Goal: Information Seeking & Learning: Understand process/instructions

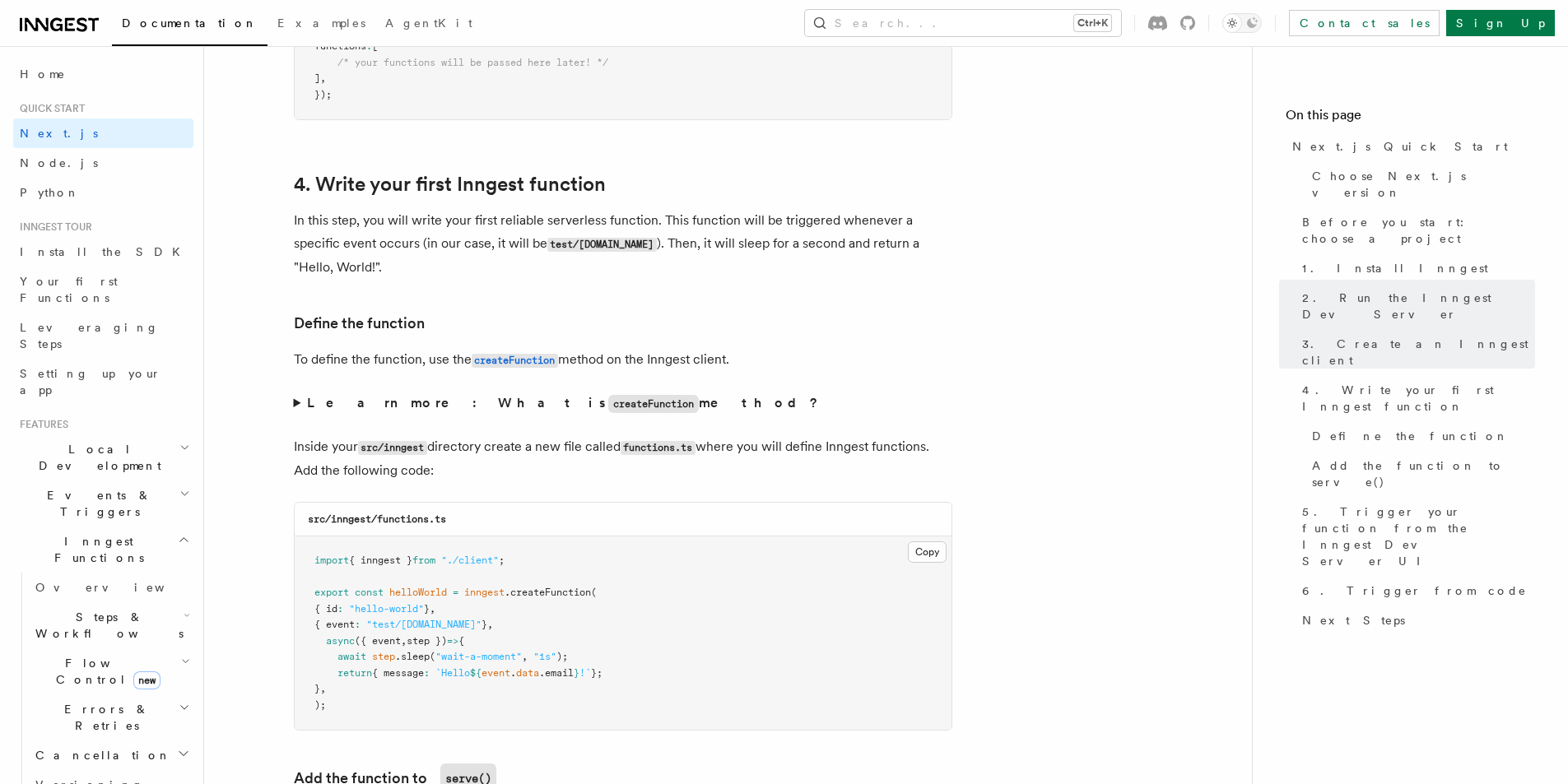
scroll to position [2716, 0]
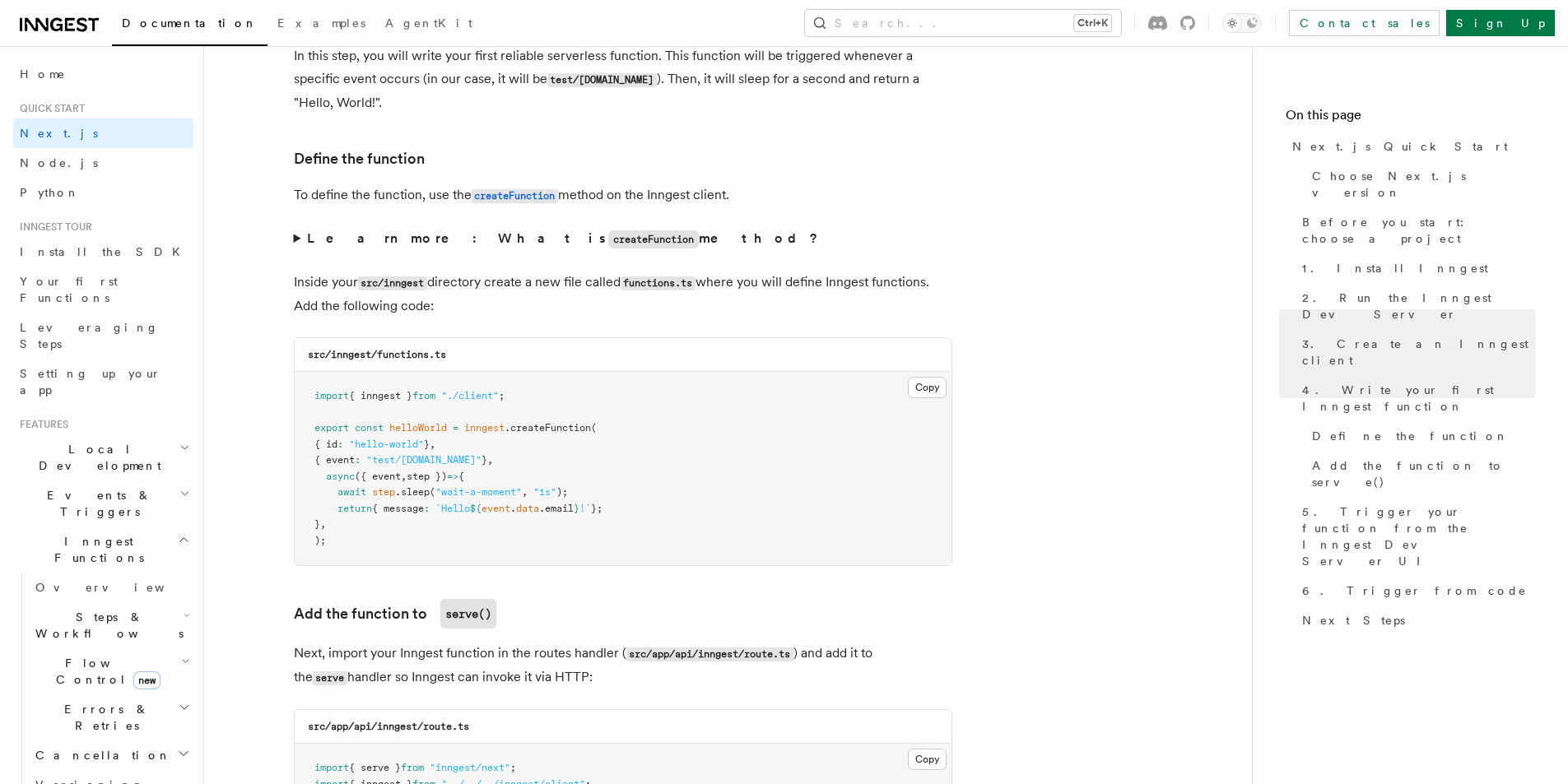
click at [429, 428] on span "helloWorld" at bounding box center [418, 427] width 58 height 11
click at [476, 424] on span "inngest" at bounding box center [484, 427] width 40 height 11
click at [354, 460] on span "{ event" at bounding box center [334, 460] width 40 height 11
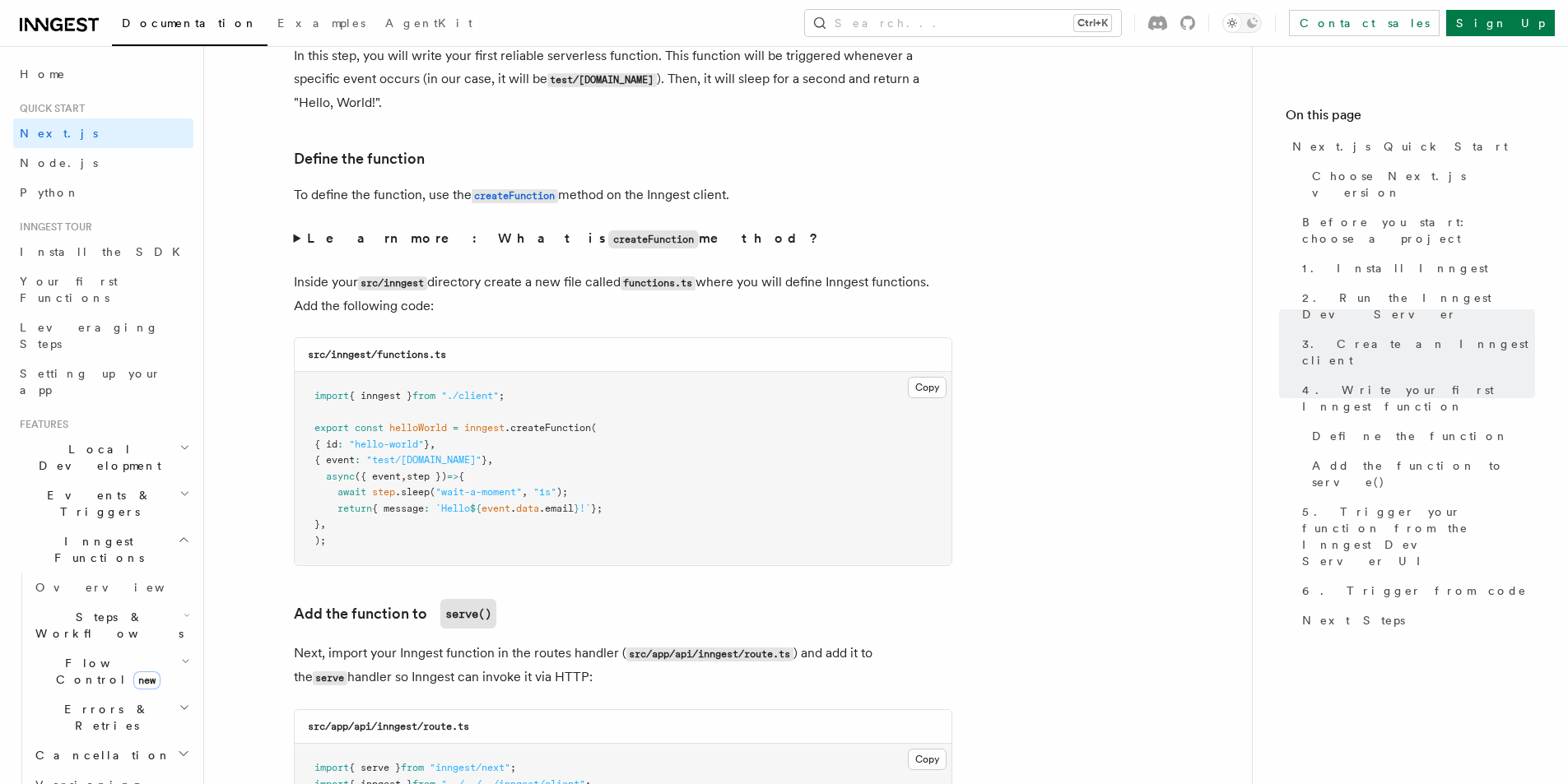
click at [354, 460] on span "{ event" at bounding box center [334, 460] width 40 height 11
click at [394, 490] on span "step" at bounding box center [383, 492] width 23 height 11
click at [401, 492] on span ".sleep" at bounding box center [411, 492] width 34 height 11
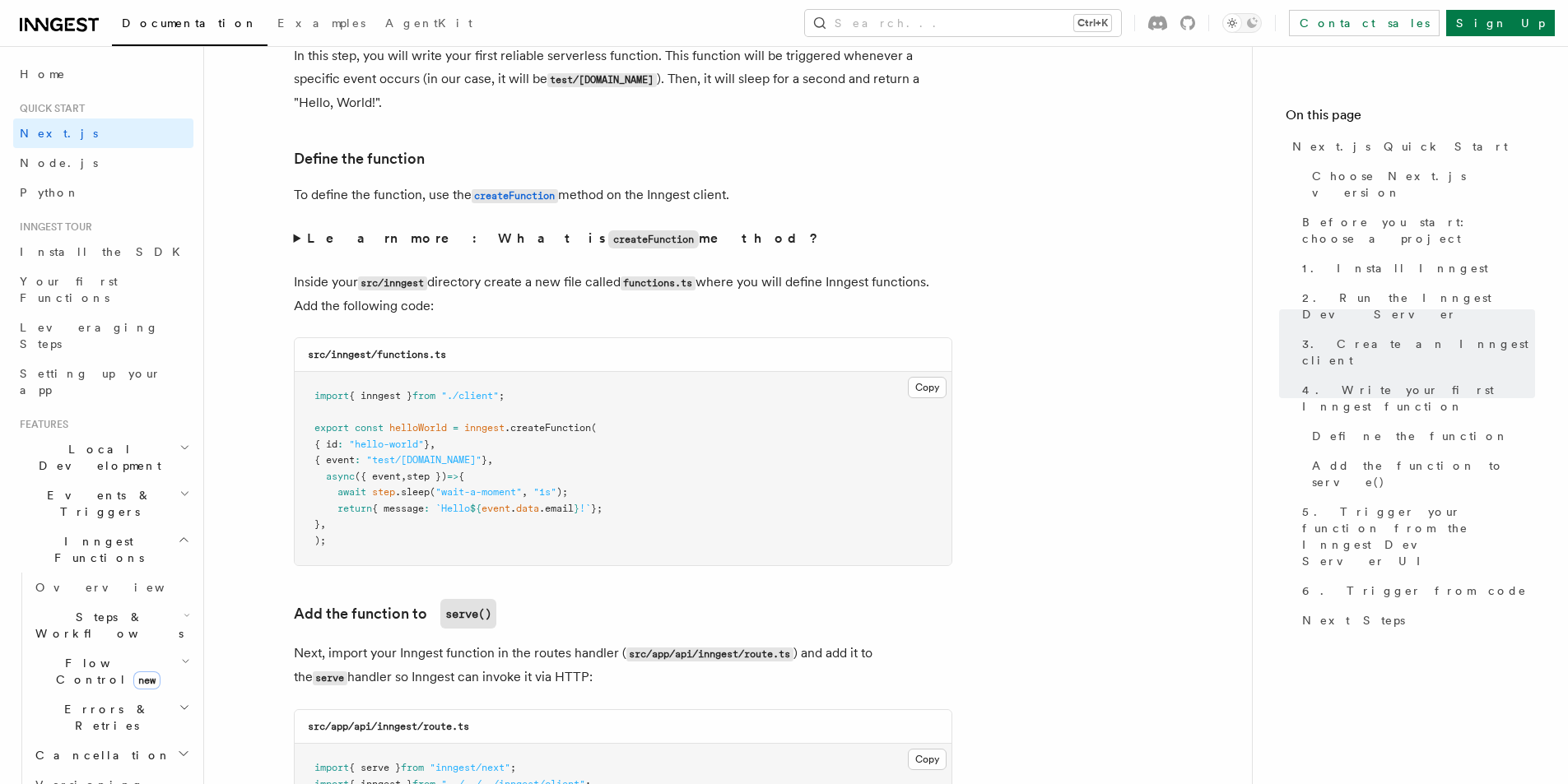
click at [459, 489] on span ""wait-a-moment"" at bounding box center [478, 492] width 87 height 11
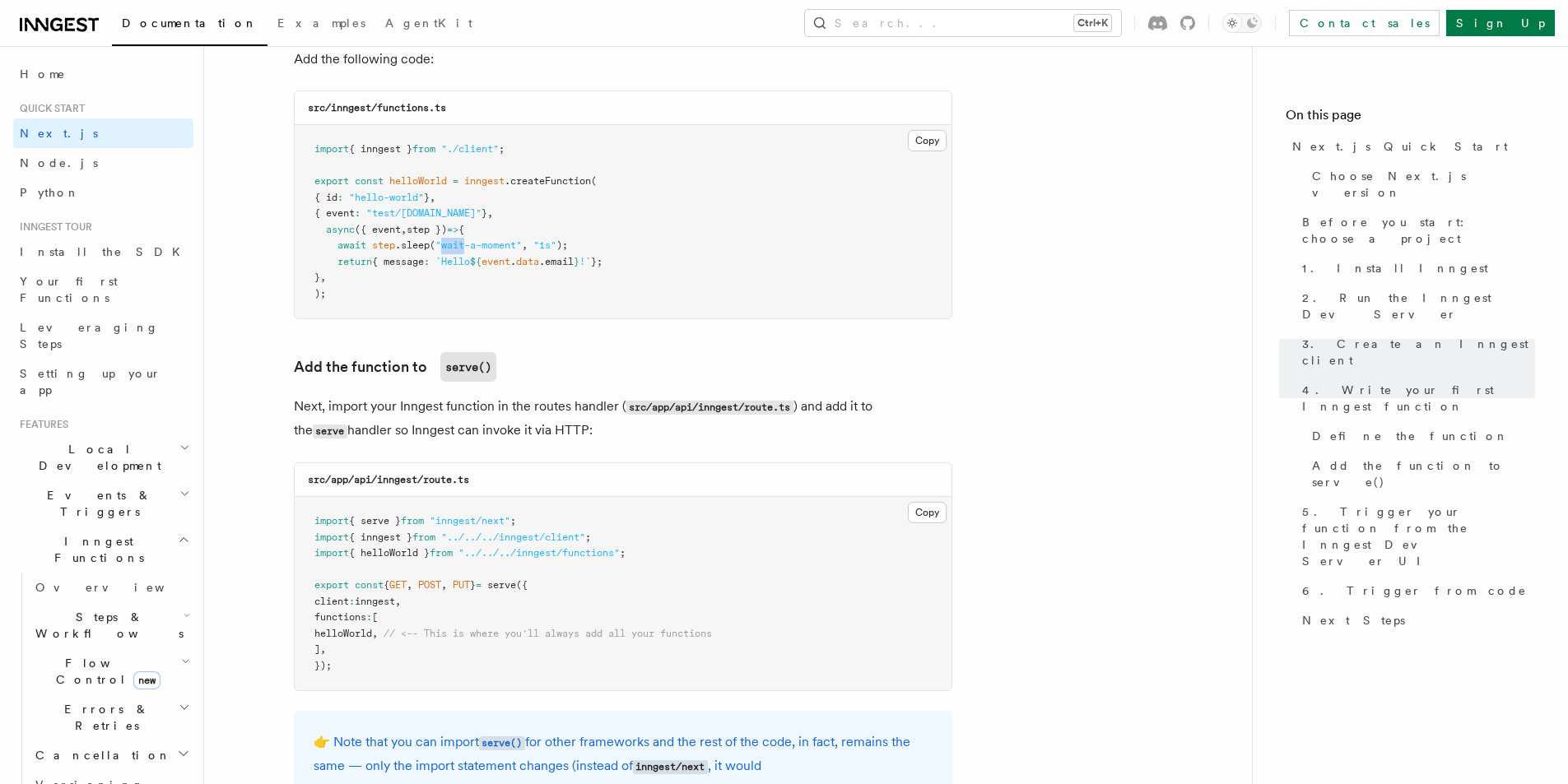
scroll to position [3045, 0]
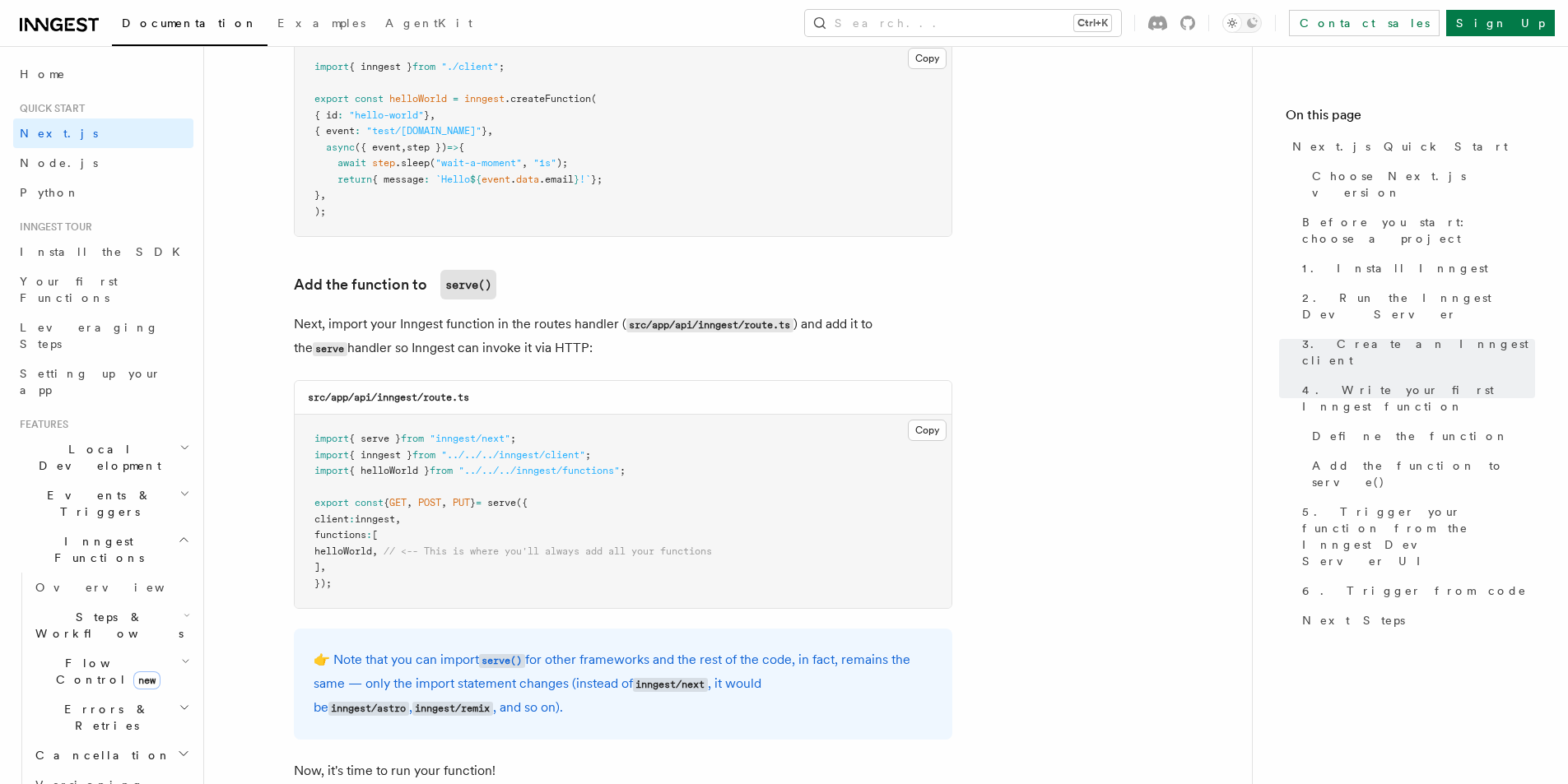
click at [354, 137] on span "{ event" at bounding box center [334, 131] width 40 height 11
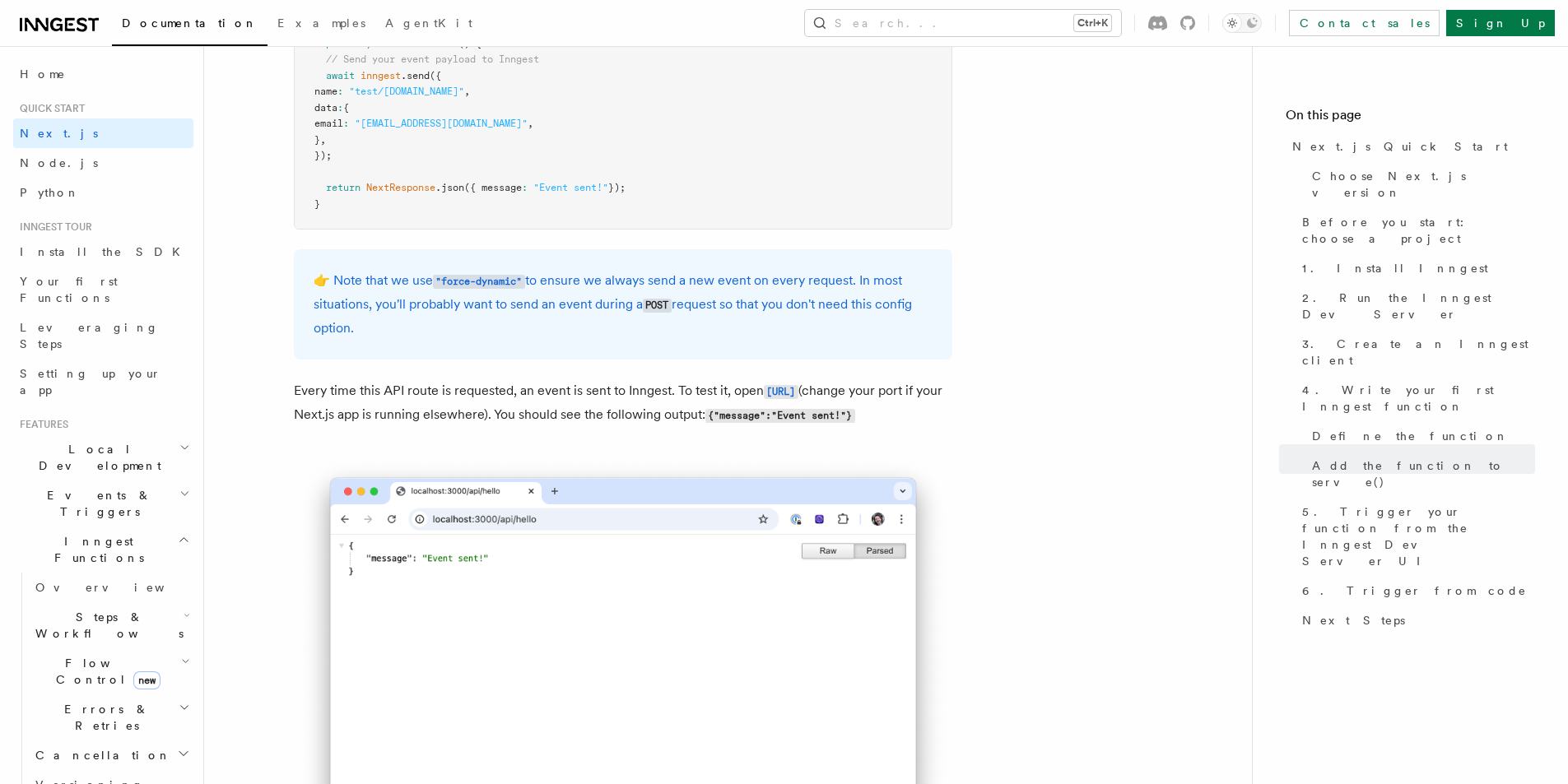
scroll to position [9134, 0]
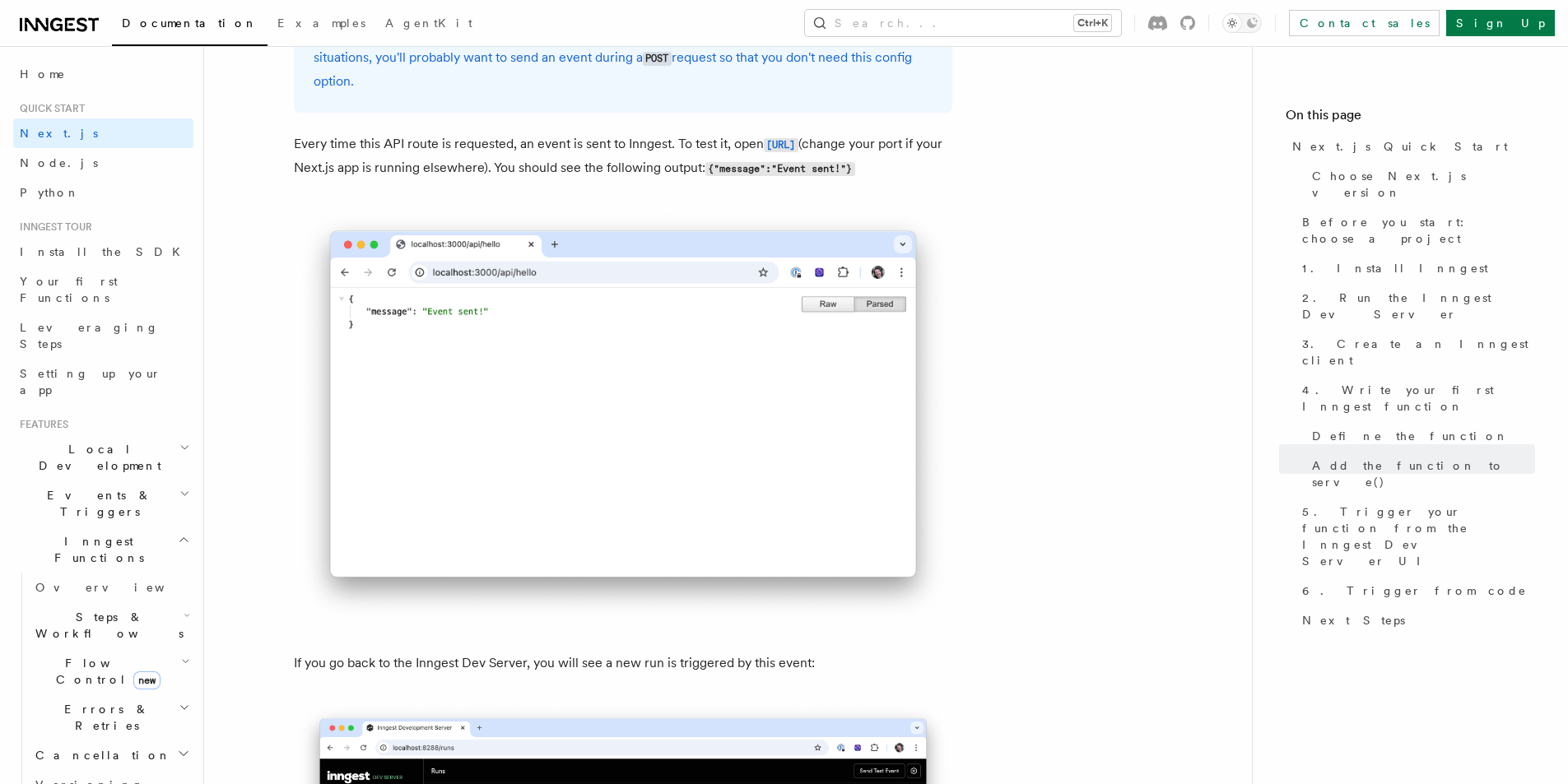
click at [146, 434] on h2 "Local Development" at bounding box center [103, 457] width 181 height 46
click at [103, 545] on span "Inngest Dev Server" at bounding box center [105, 559] width 140 height 30
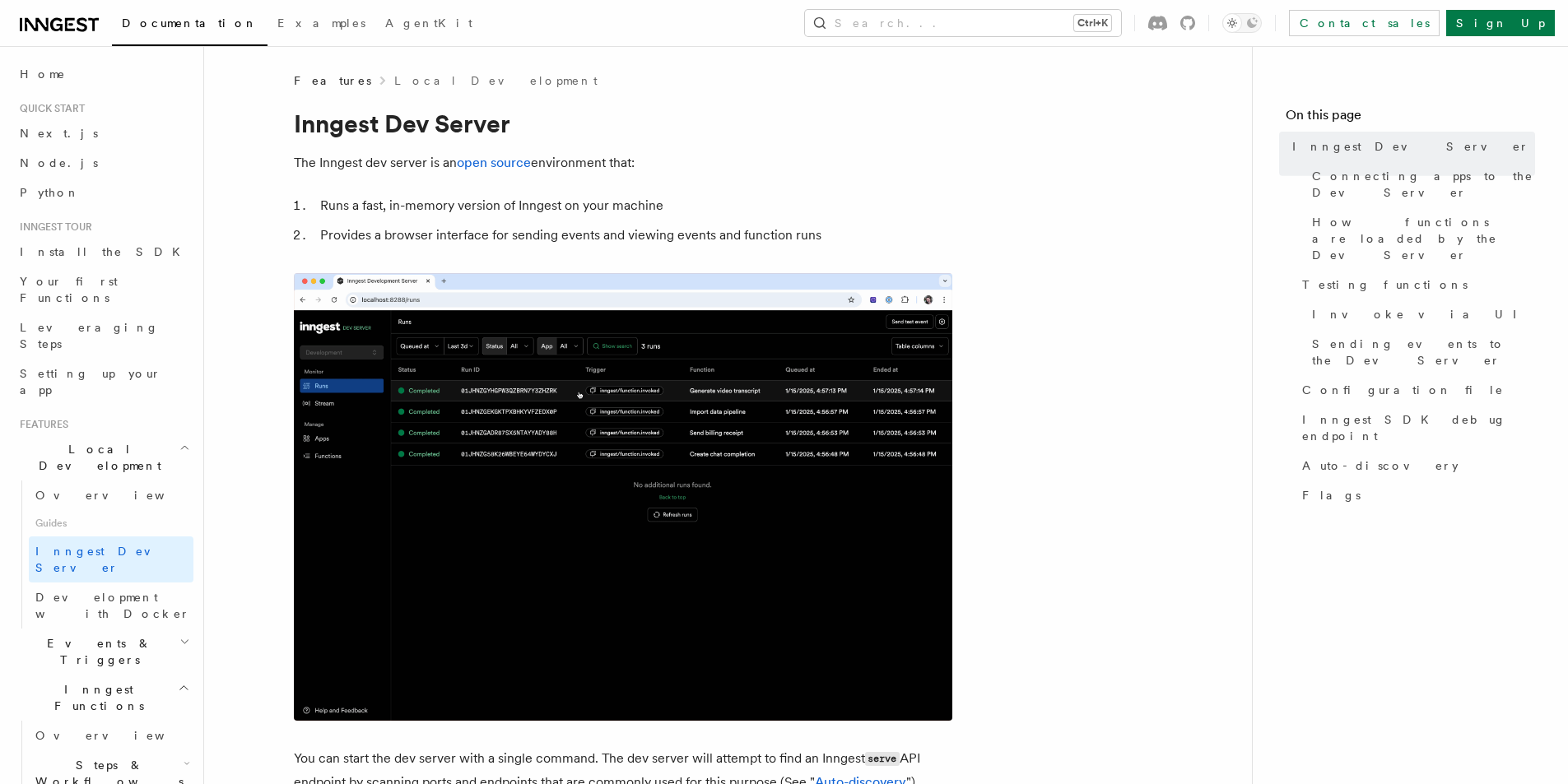
click at [103, 635] on span "Events & Triggers" at bounding box center [96, 652] width 167 height 33
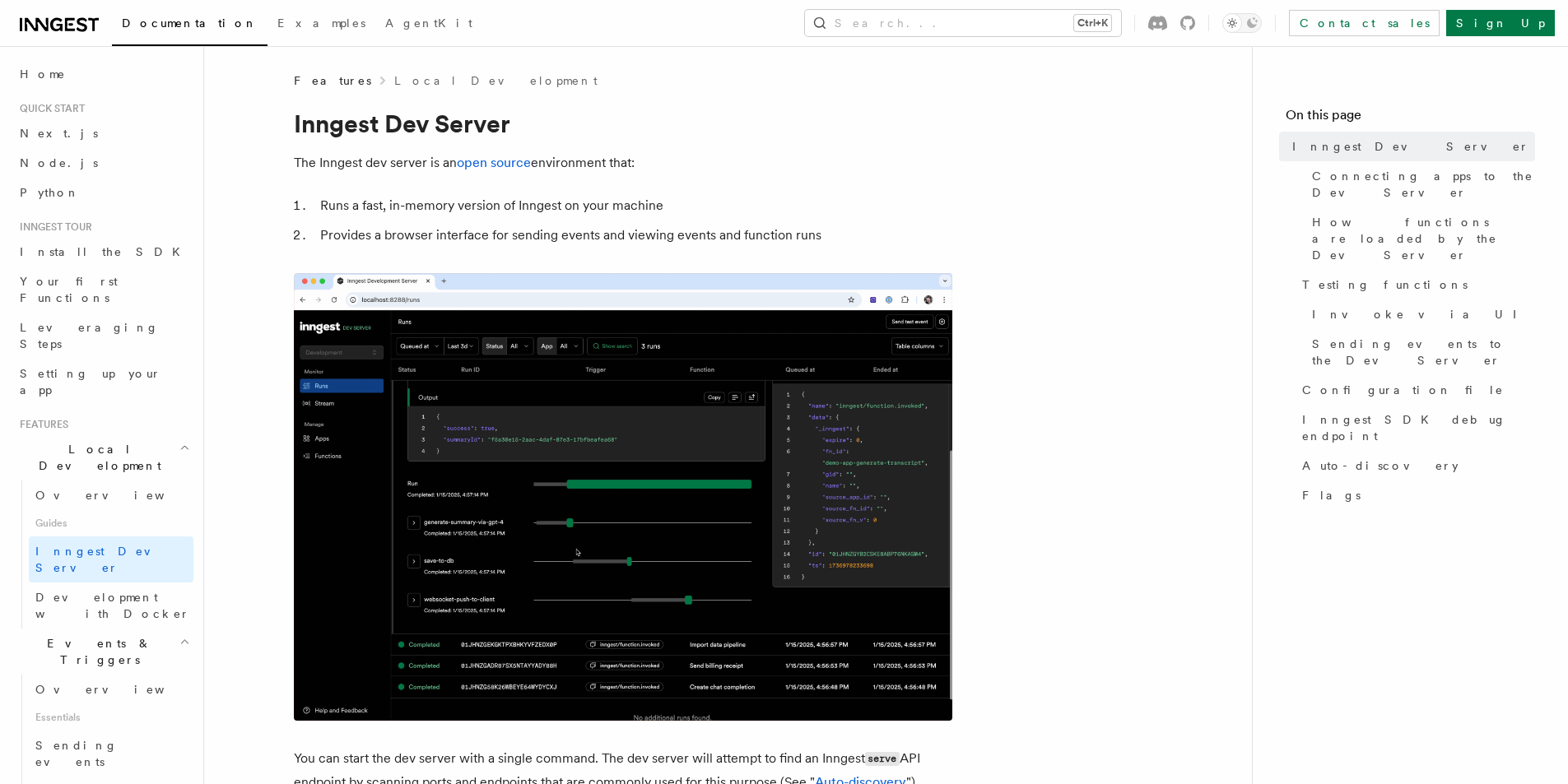
scroll to position [165, 0]
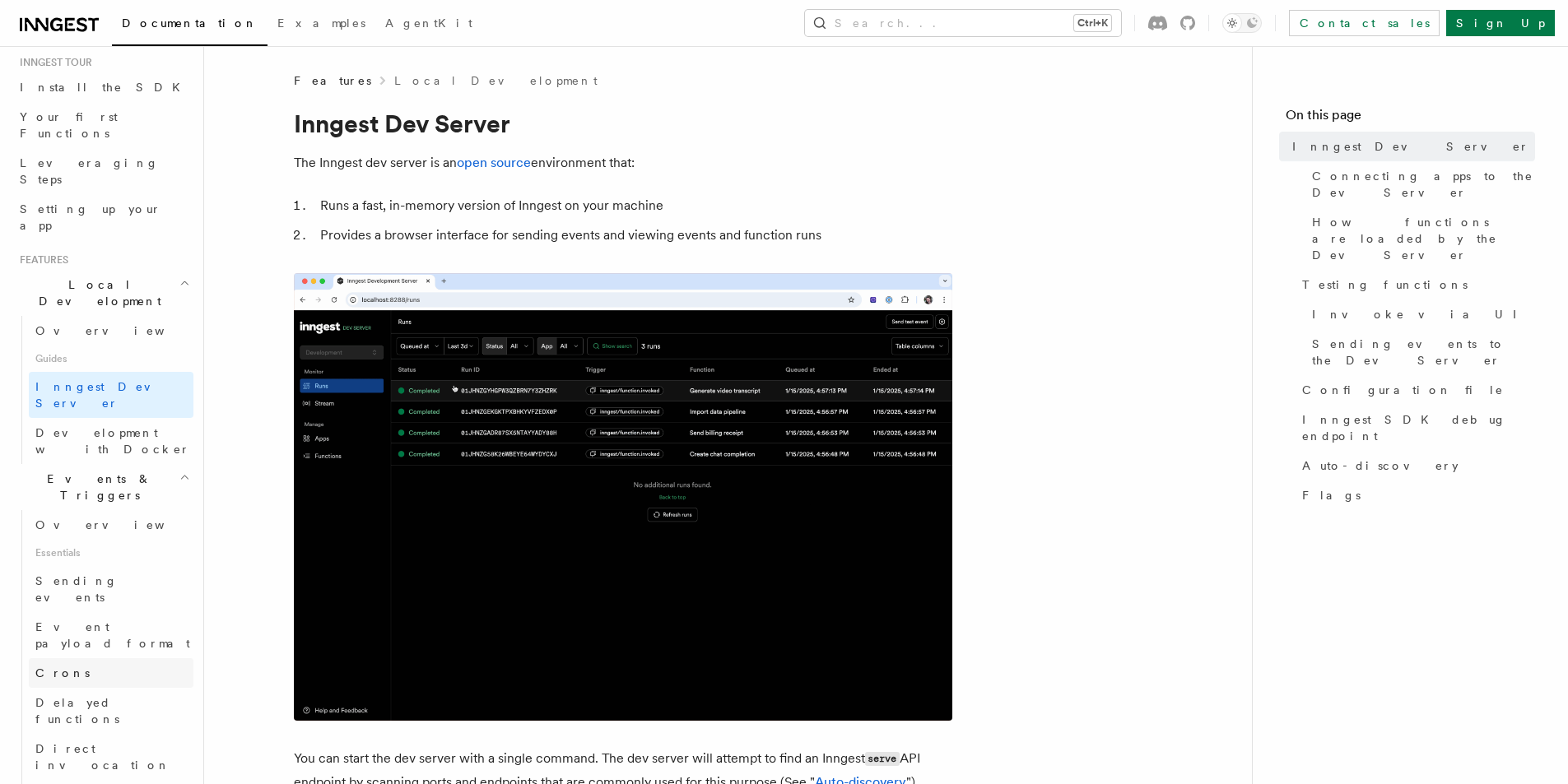
click at [48, 666] on span "Crons" at bounding box center [62, 673] width 54 height 13
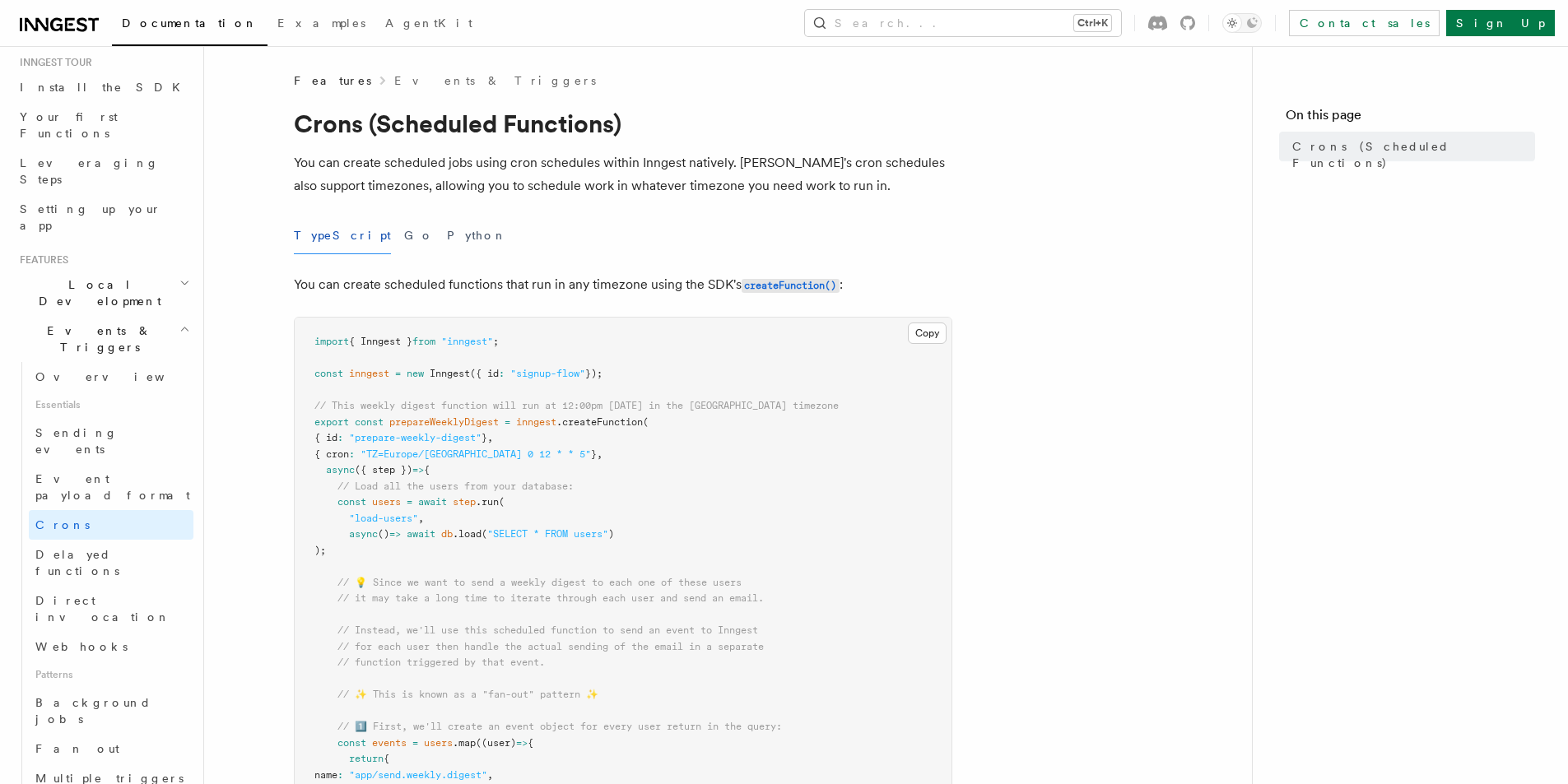
click at [536, 424] on span "inngest" at bounding box center [536, 422] width 40 height 11
click at [587, 421] on span ".createFunction" at bounding box center [599, 422] width 87 height 11
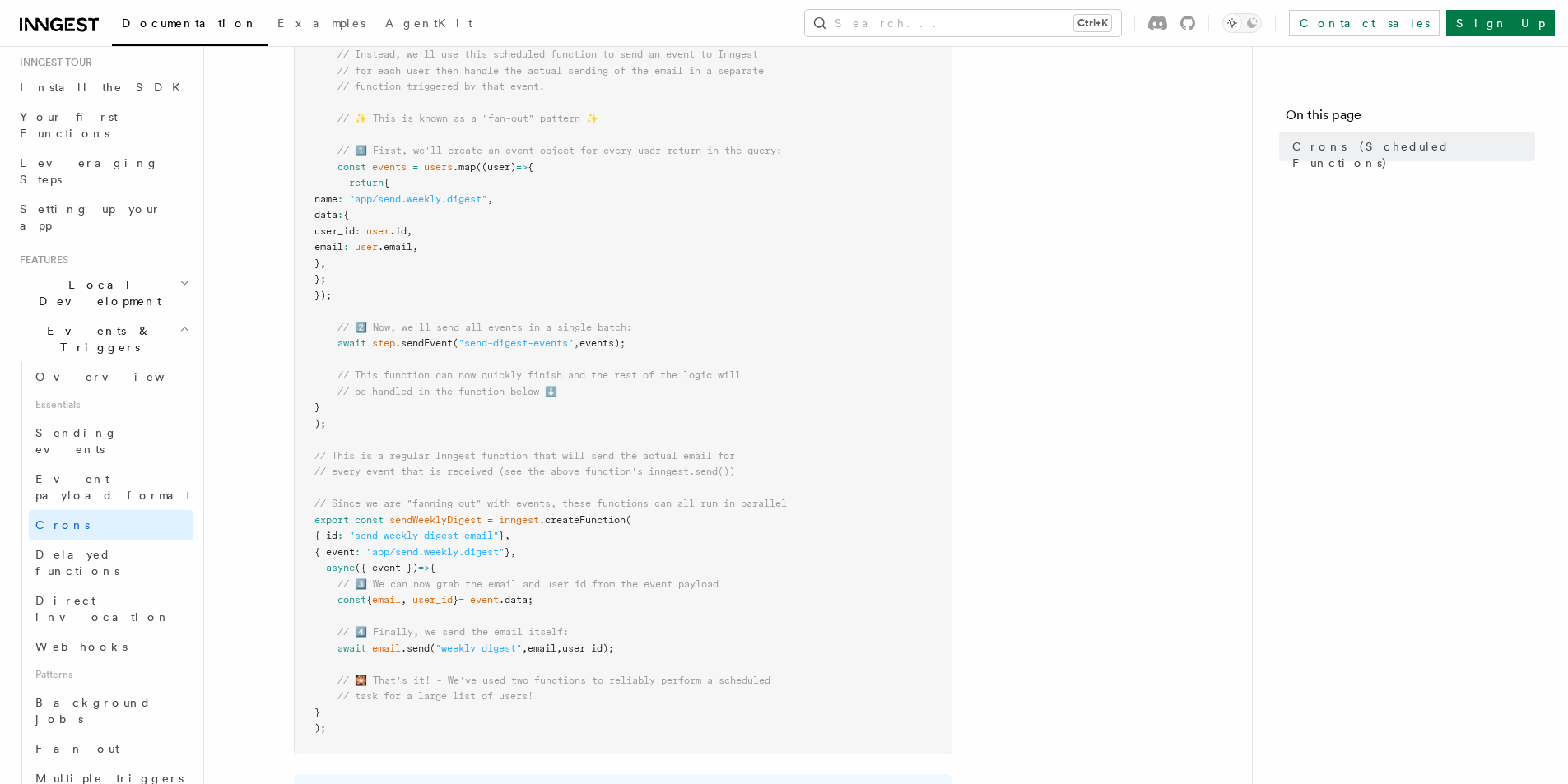
scroll to position [411, 0]
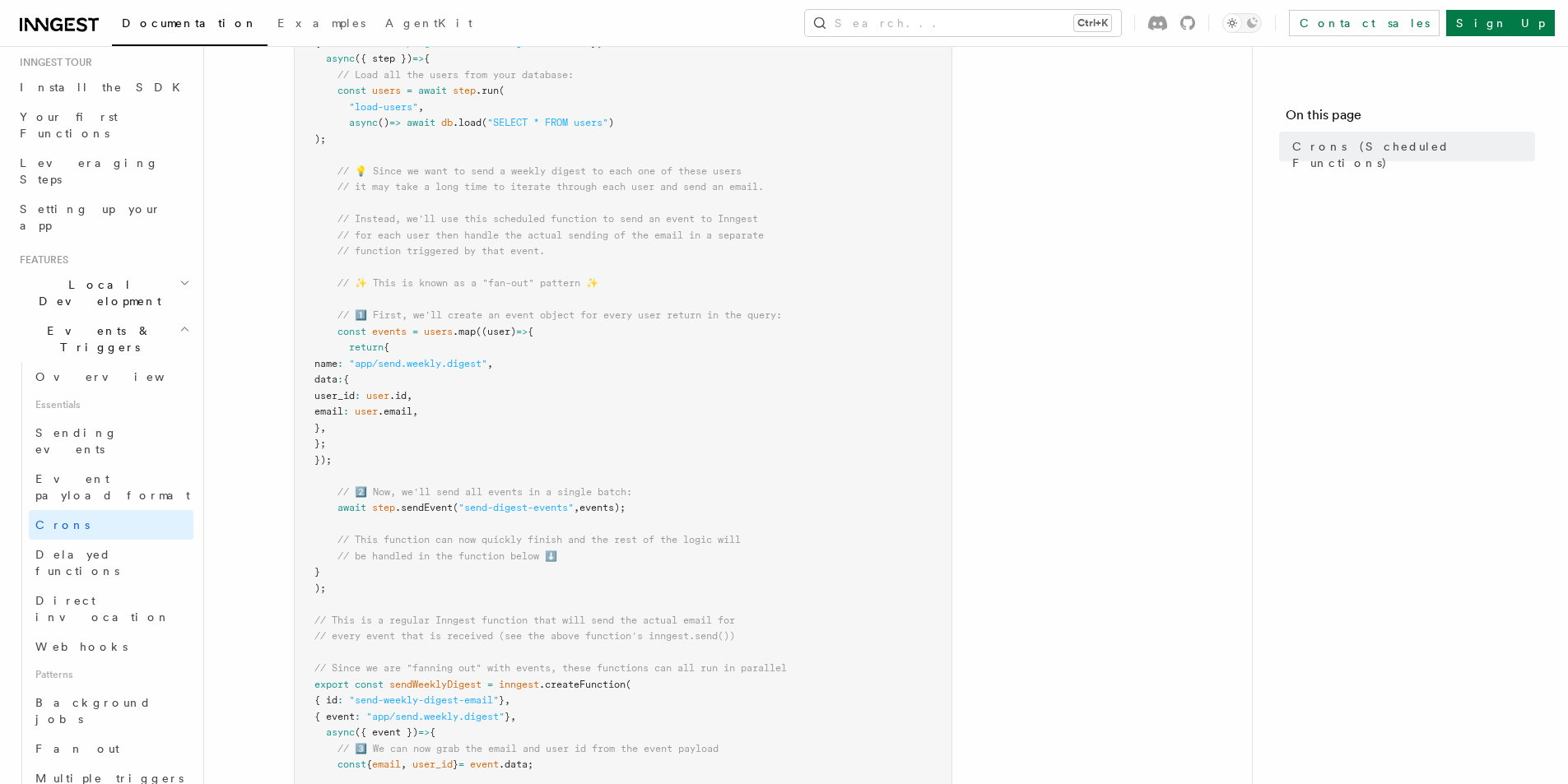
click at [393, 250] on span "// function triggered by that event." at bounding box center [441, 251] width 207 height 11
click at [394, 327] on span "events" at bounding box center [388, 331] width 34 height 11
click at [424, 332] on span at bounding box center [421, 331] width 6 height 11
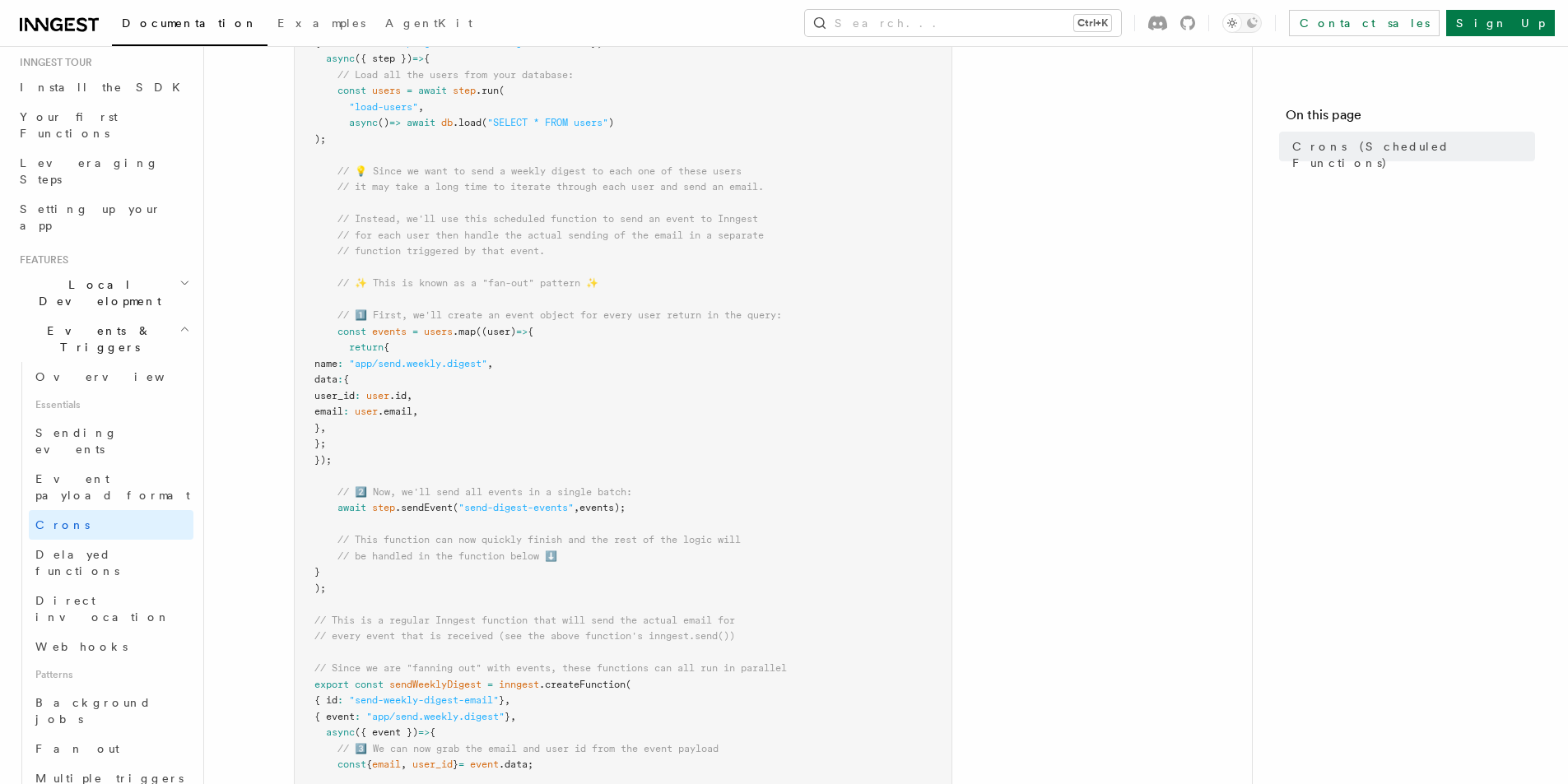
click at [398, 329] on span "events" at bounding box center [388, 331] width 34 height 11
click at [397, 329] on span "events" at bounding box center [388, 331] width 34 height 11
click at [433, 324] on pre "import { Inngest } from "inngest" ; const inngest = new Inngest ({ id : "signup…" at bounding box center [623, 412] width 657 height 1012
click at [433, 324] on pre "import { Inngest } from "inngest" ; const inngest = new Inngest ({ id : "signup…" at bounding box center [623, 412] width 657 height 1012
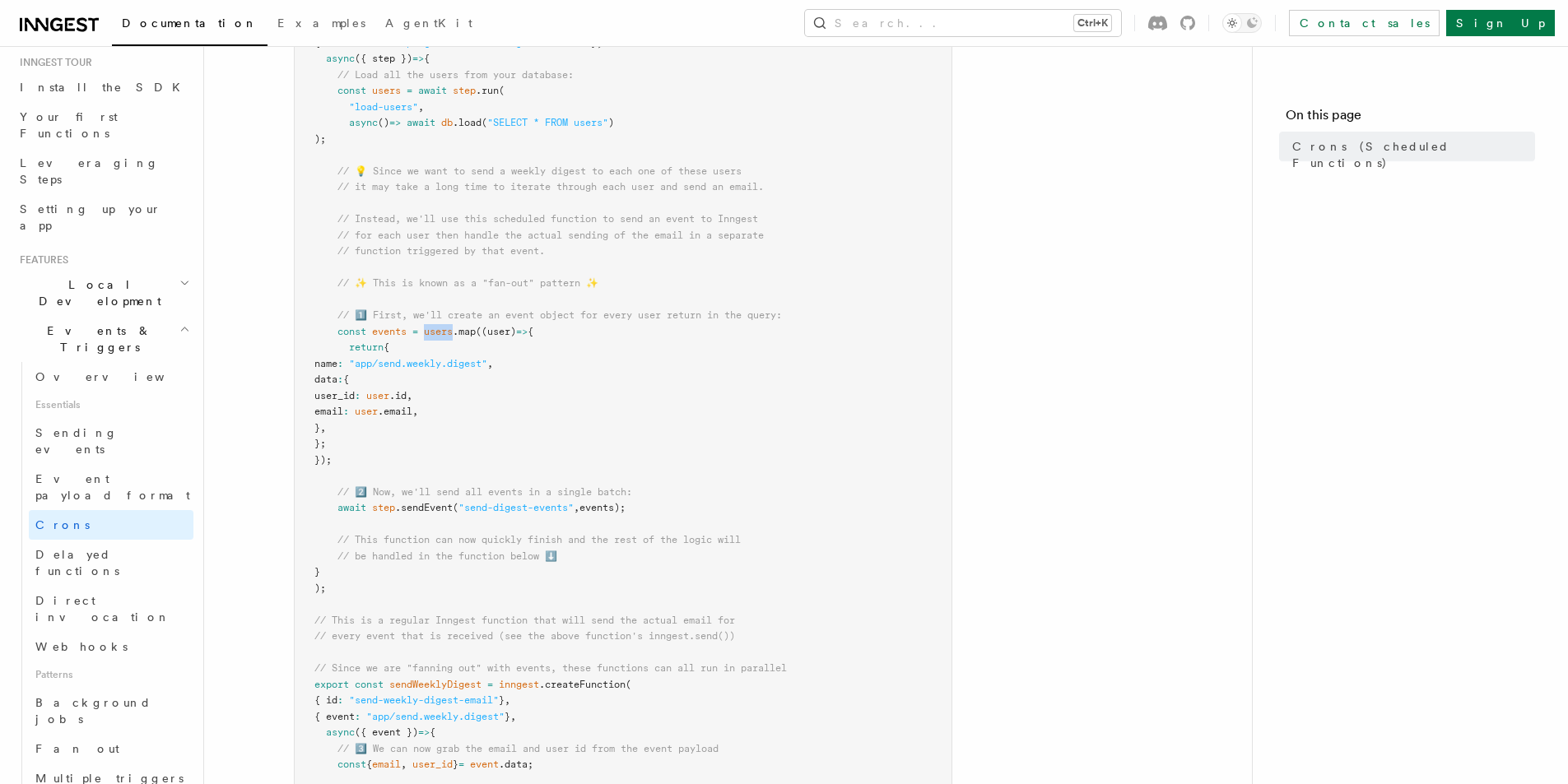
click at [433, 324] on pre "import { Inngest } from "inngest" ; const inngest = new Inngest ({ id : "signup…" at bounding box center [623, 412] width 657 height 1012
